Goal: Navigation & Orientation: Understand site structure

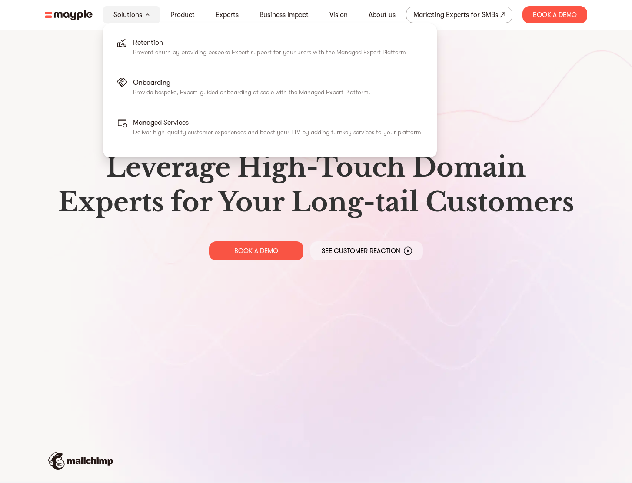
click at [140, 15] on link "Solutions" at bounding box center [127, 15] width 29 height 10
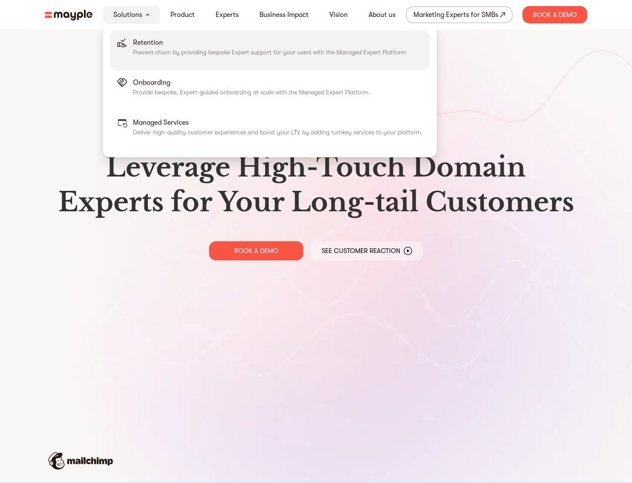
click at [145, 53] on p "Prevent churn by providing bespoke Expert support for your users with the Manag…" at bounding box center [269, 52] width 273 height 9
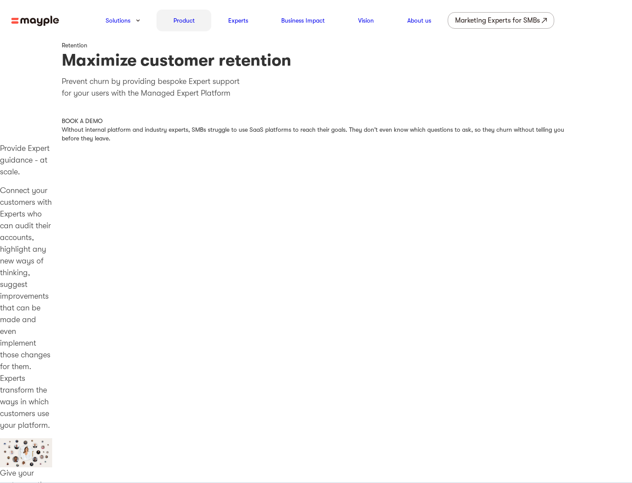
click at [179, 20] on link "Product" at bounding box center [183, 20] width 21 height 10
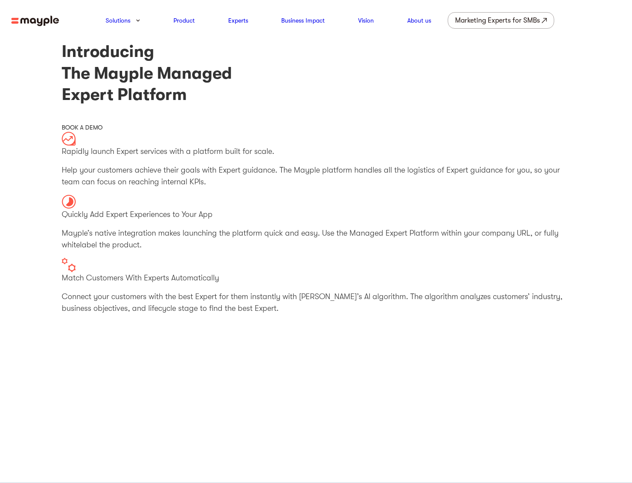
click at [40, 20] on img at bounding box center [35, 21] width 48 height 11
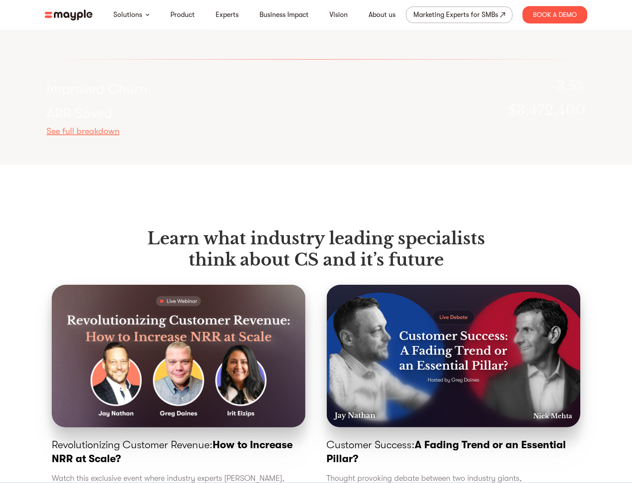
scroll to position [3028, 0]
